Goal: Task Accomplishment & Management: Manage account settings

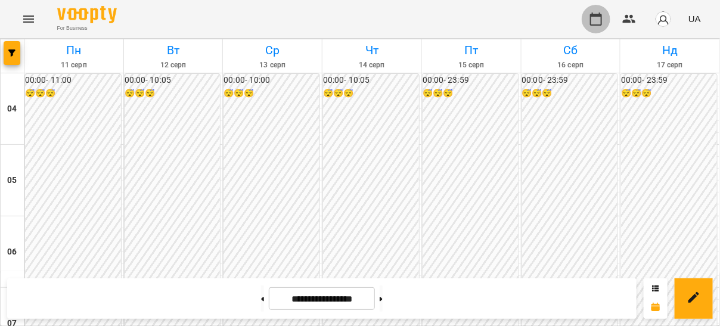
scroll to position [865, 0]
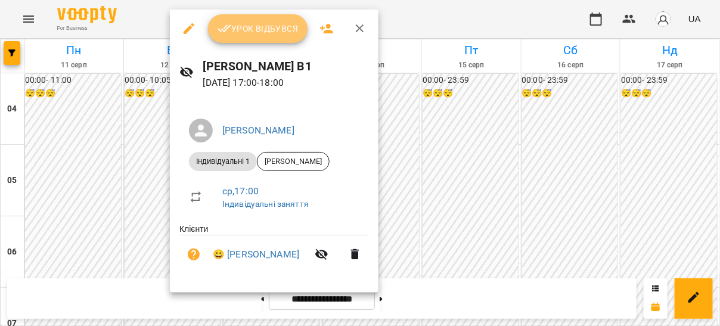
click at [244, 24] on span "Урок відбувся" at bounding box center [258, 28] width 81 height 14
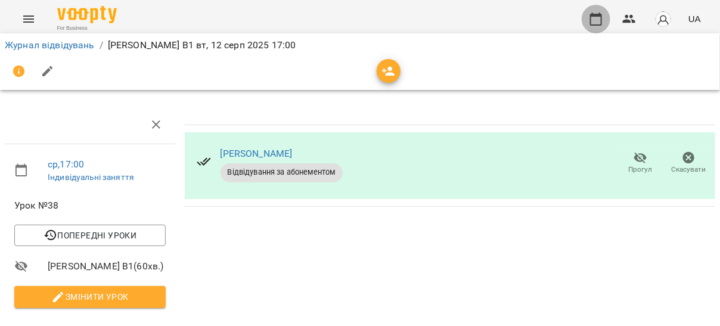
click at [595, 26] on button "button" at bounding box center [596, 19] width 29 height 29
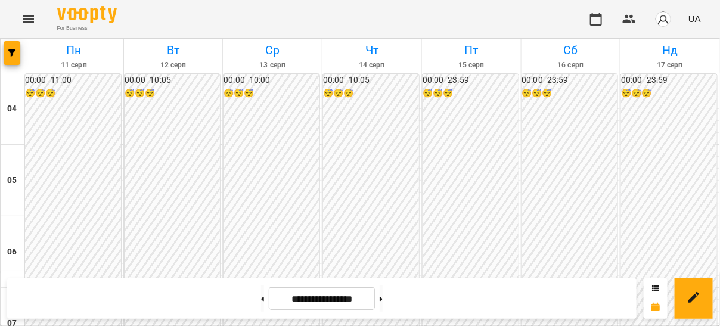
scroll to position [980, 0]
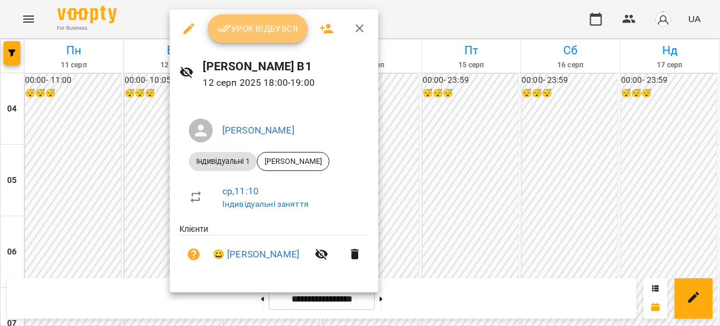
click at [230, 28] on icon "button" at bounding box center [225, 28] width 14 height 14
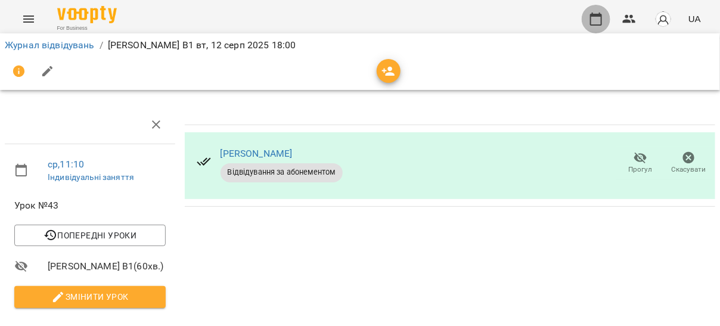
click at [596, 22] on icon "button" at bounding box center [596, 19] width 14 height 14
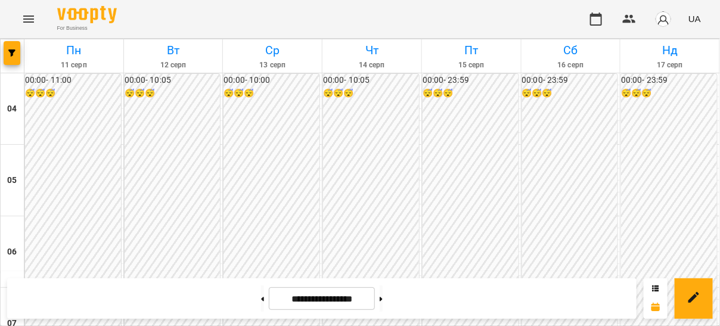
scroll to position [997, 0]
